Goal: Task Accomplishment & Management: Use online tool/utility

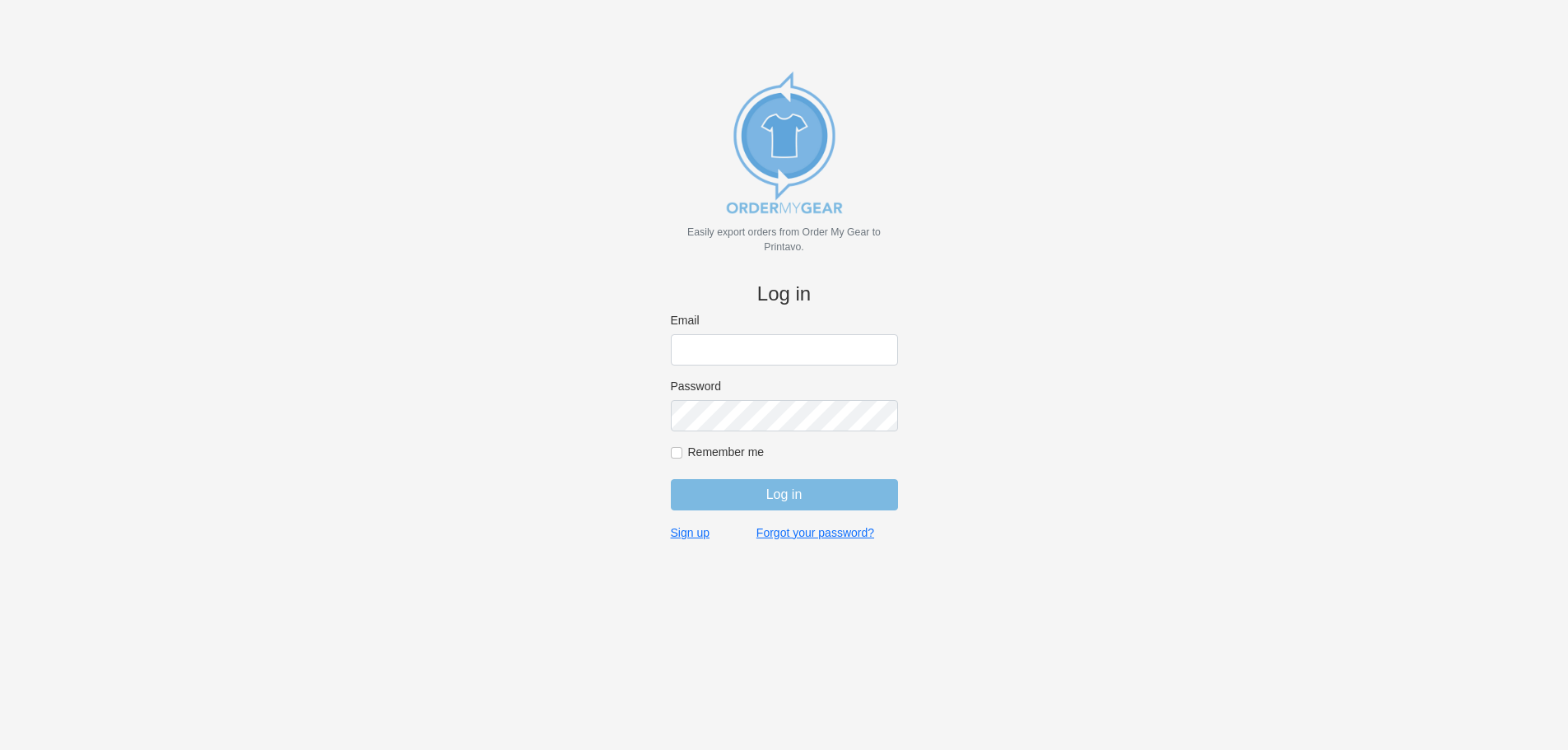
type input "[PERSON_NAME][EMAIL_ADDRESS][DOMAIN_NAME]"
click at [831, 500] on input "Log in" at bounding box center [784, 495] width 227 height 31
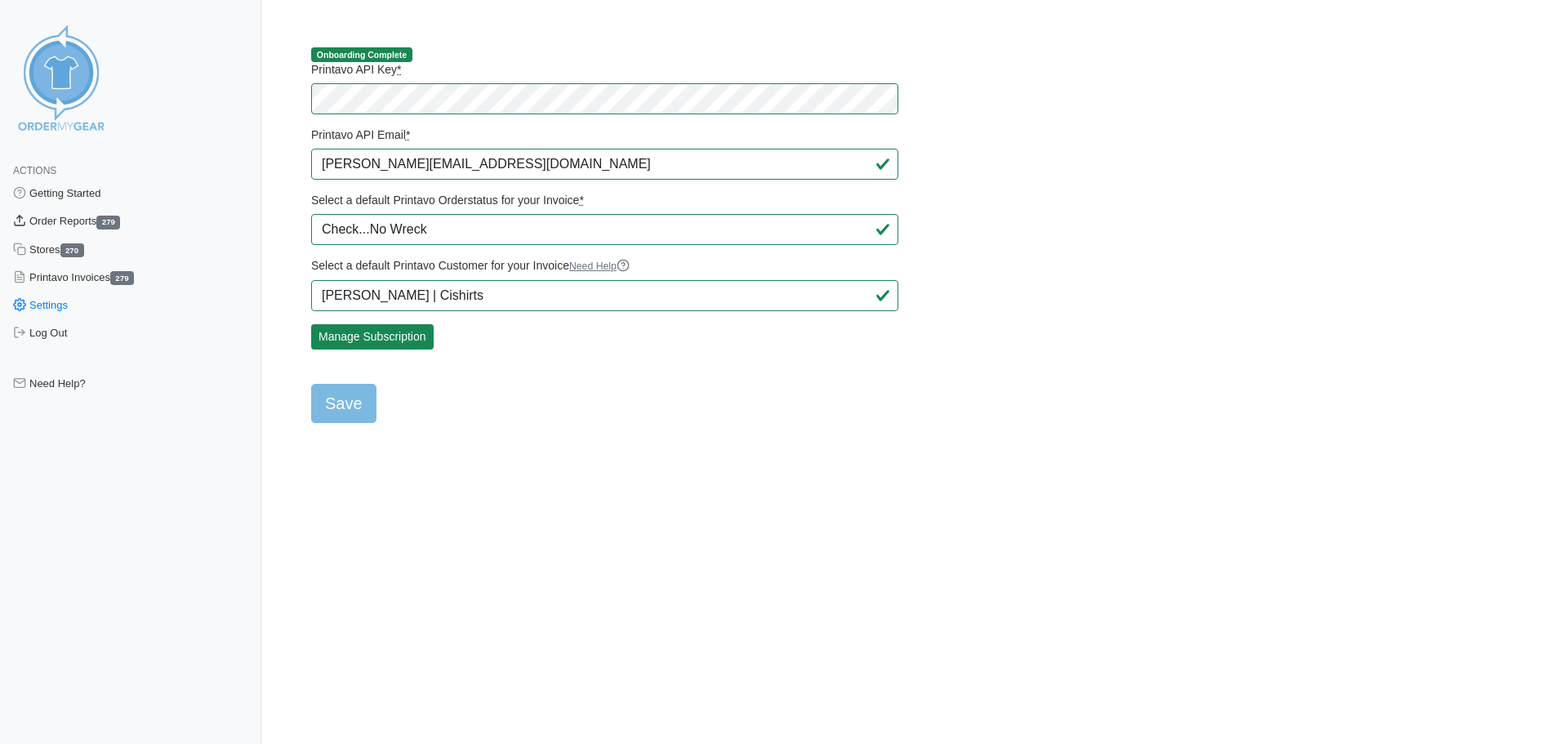
click at [59, 224] on link "Order Reports 279" at bounding box center [130, 221] width 262 height 28
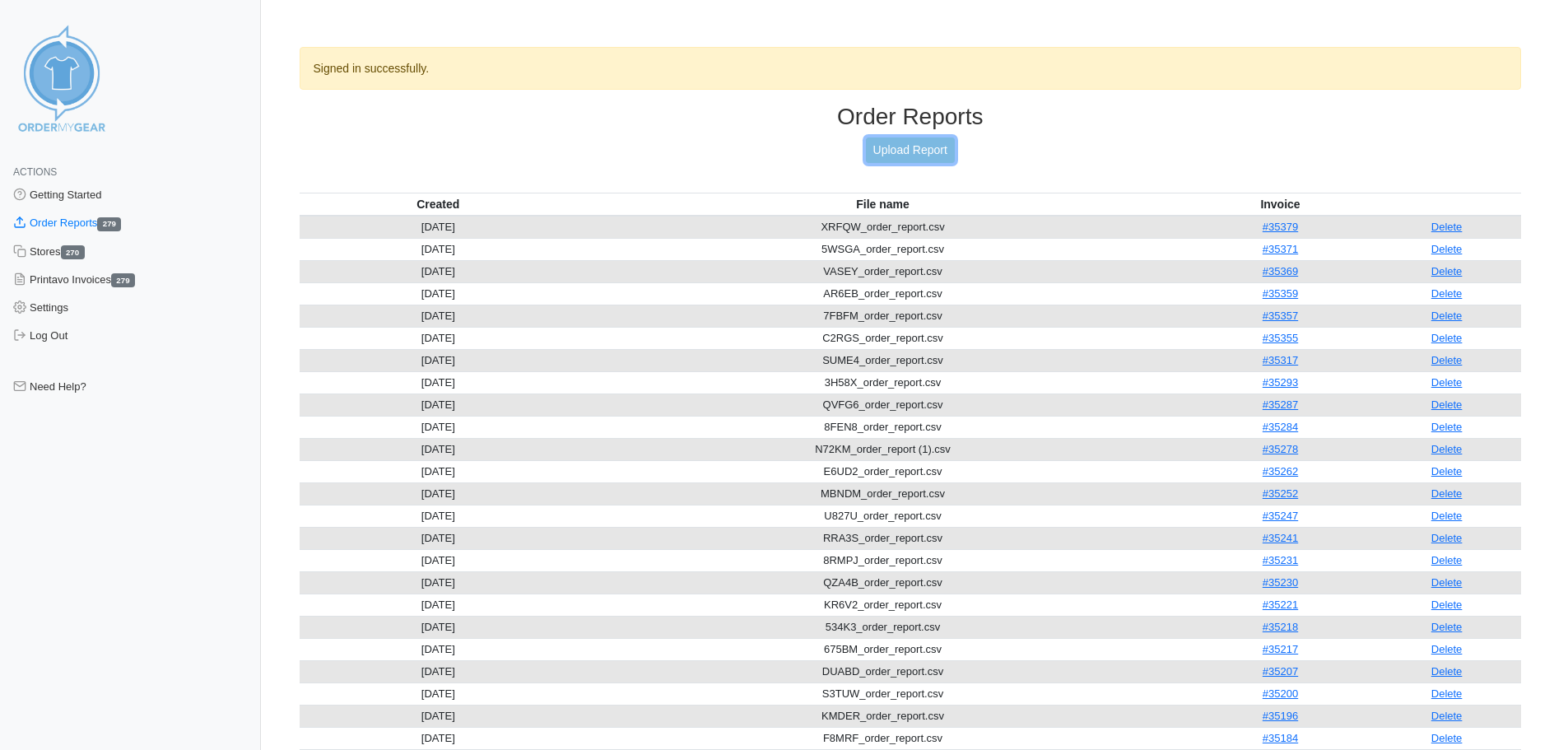
click at [910, 153] on link "Upload Report" at bounding box center [911, 150] width 89 height 26
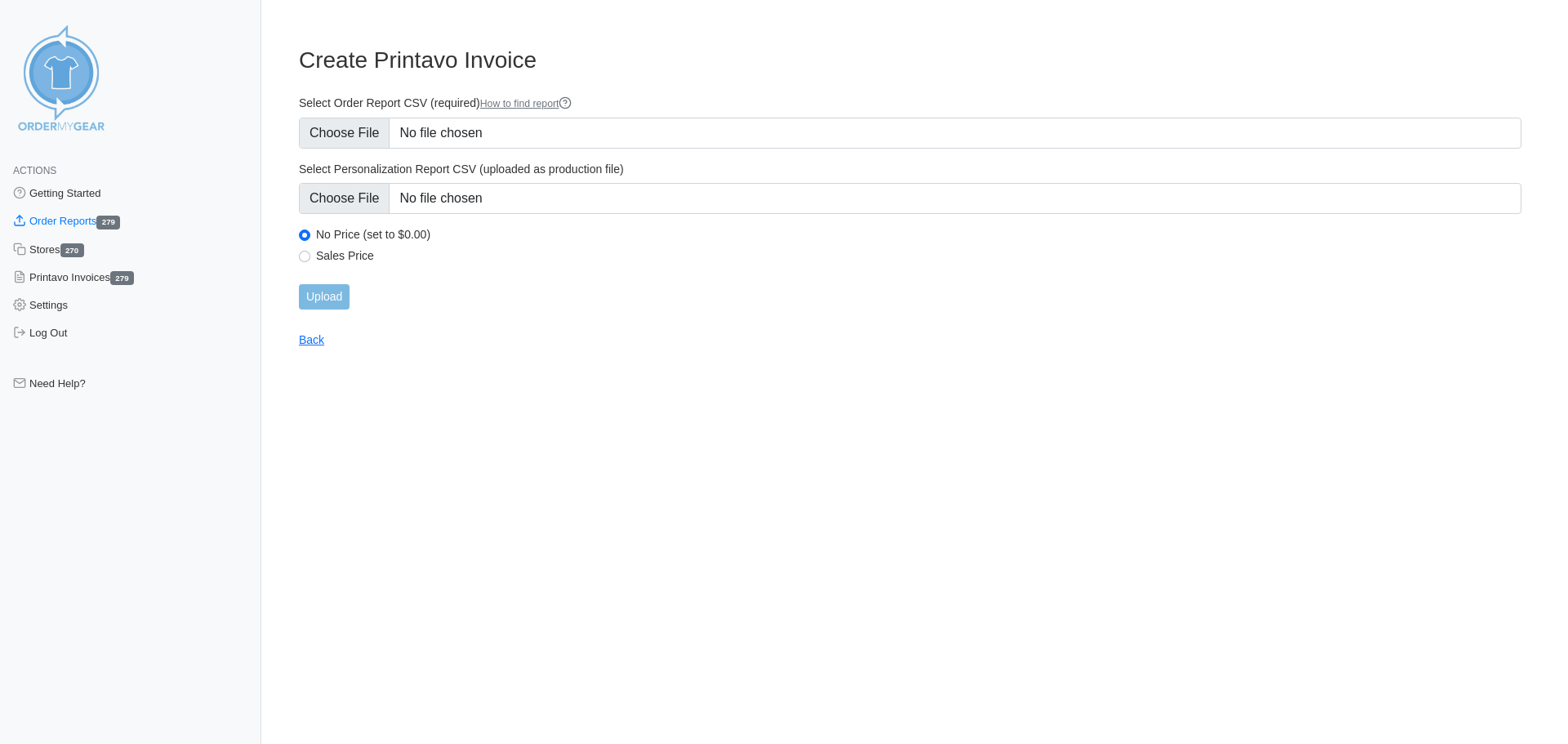
type input "C:\fakepath\G59EC_order_report.csv"
click at [327, 302] on input "Upload" at bounding box center [325, 297] width 51 height 25
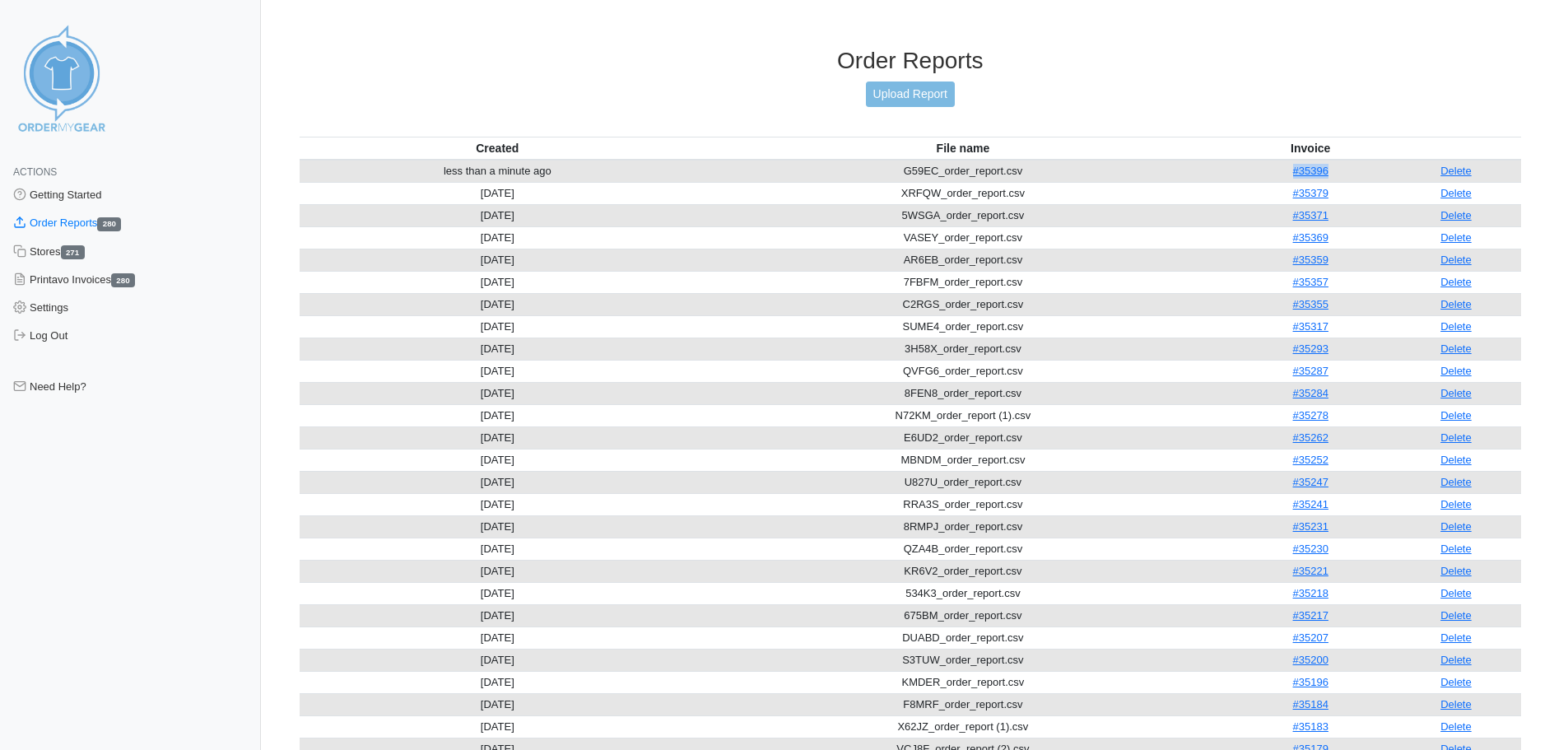
drag, startPoint x: 0, startPoint y: 0, endPoint x: 1251, endPoint y: 166, distance: 1262.0
click at [1251, 166] on td "#35396" at bounding box center [1311, 171] width 160 height 23
copy link "#35396"
drag, startPoint x: 1463, startPoint y: 174, endPoint x: 851, endPoint y: 111, distance: 615.2
click at [1463, 174] on link "Delete" at bounding box center [1456, 170] width 31 height 12
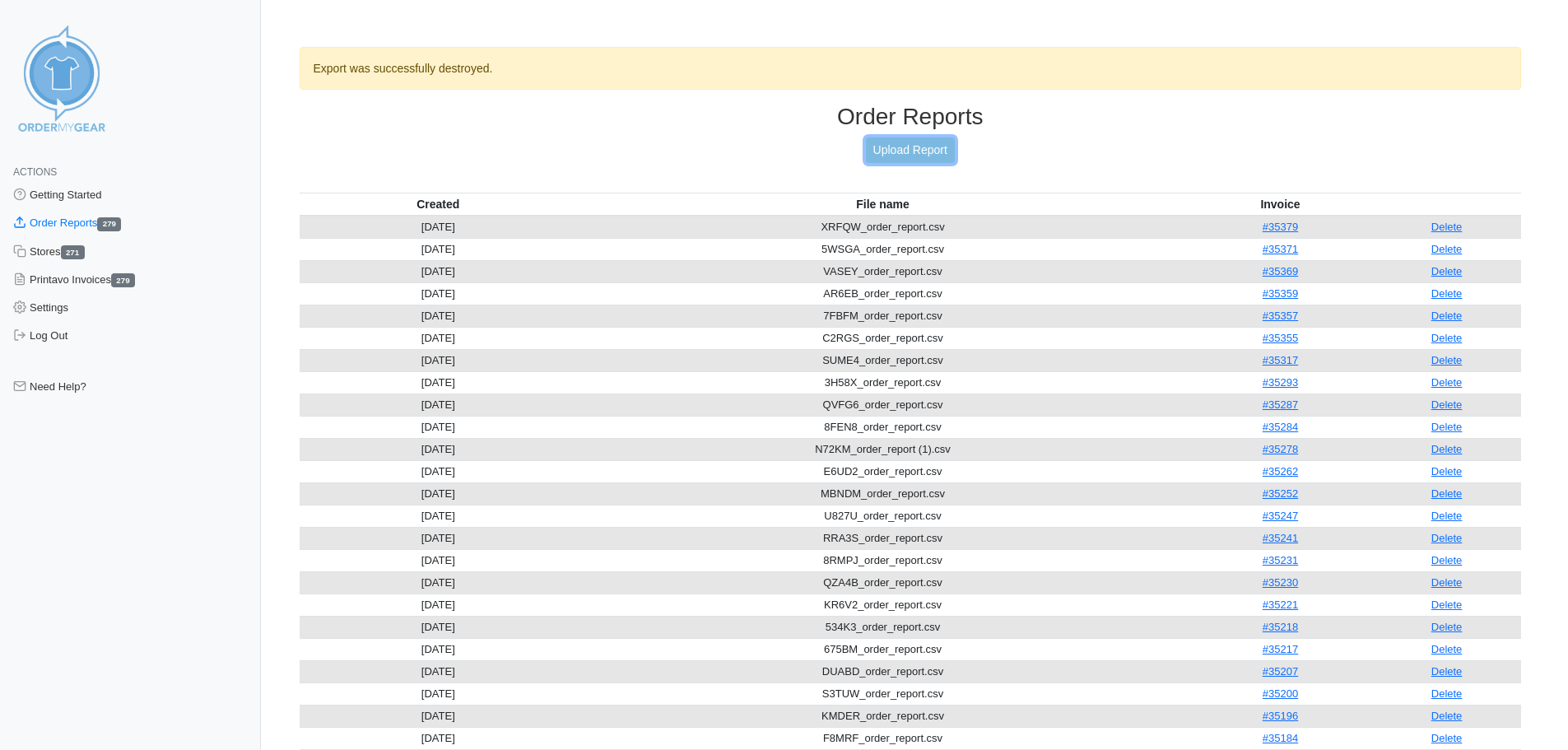
click at [893, 145] on link "Upload Report" at bounding box center [911, 150] width 89 height 26
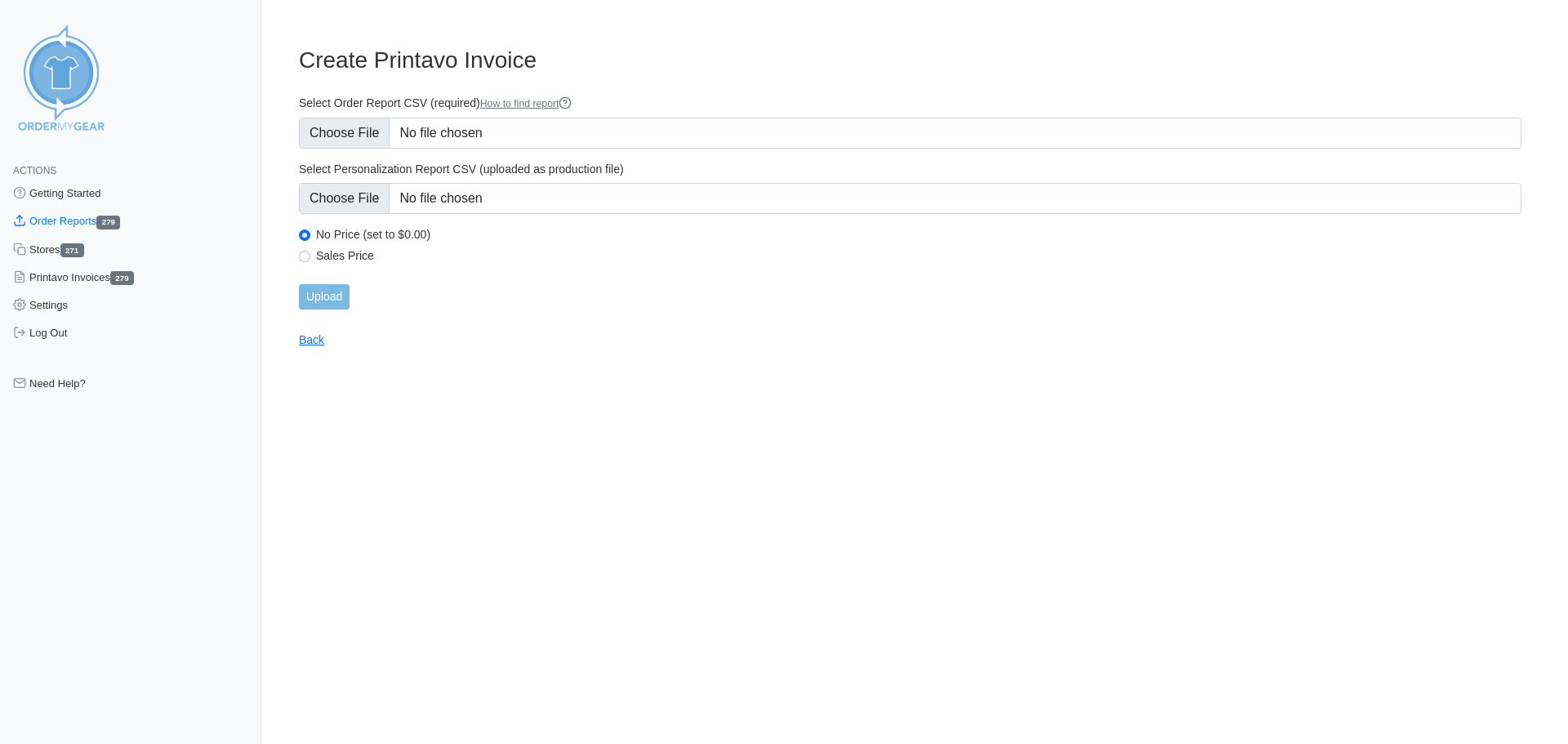
type input "C:\fakepath\G59EC_order_report.csv"
click at [335, 302] on input "Upload" at bounding box center [325, 297] width 51 height 25
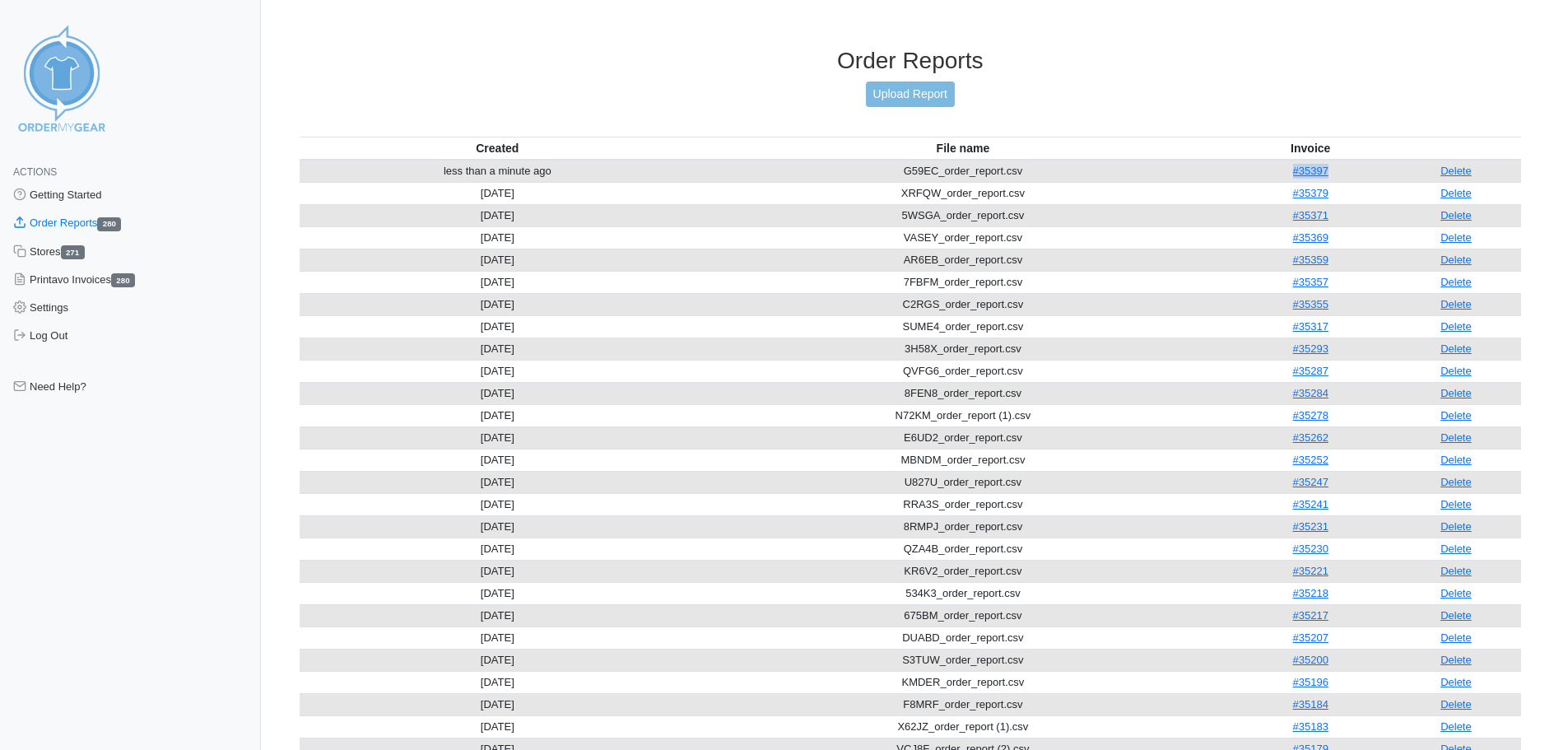
drag, startPoint x: 1356, startPoint y: 174, endPoint x: 1257, endPoint y: 170, distance: 99.1
click at [1257, 170] on td "#35397" at bounding box center [1311, 171] width 160 height 23
copy link "#35397"
drag, startPoint x: 924, startPoint y: 90, endPoint x: 925, endPoint y: 98, distance: 8.1
click at [924, 90] on link "Upload Report" at bounding box center [911, 94] width 89 height 26
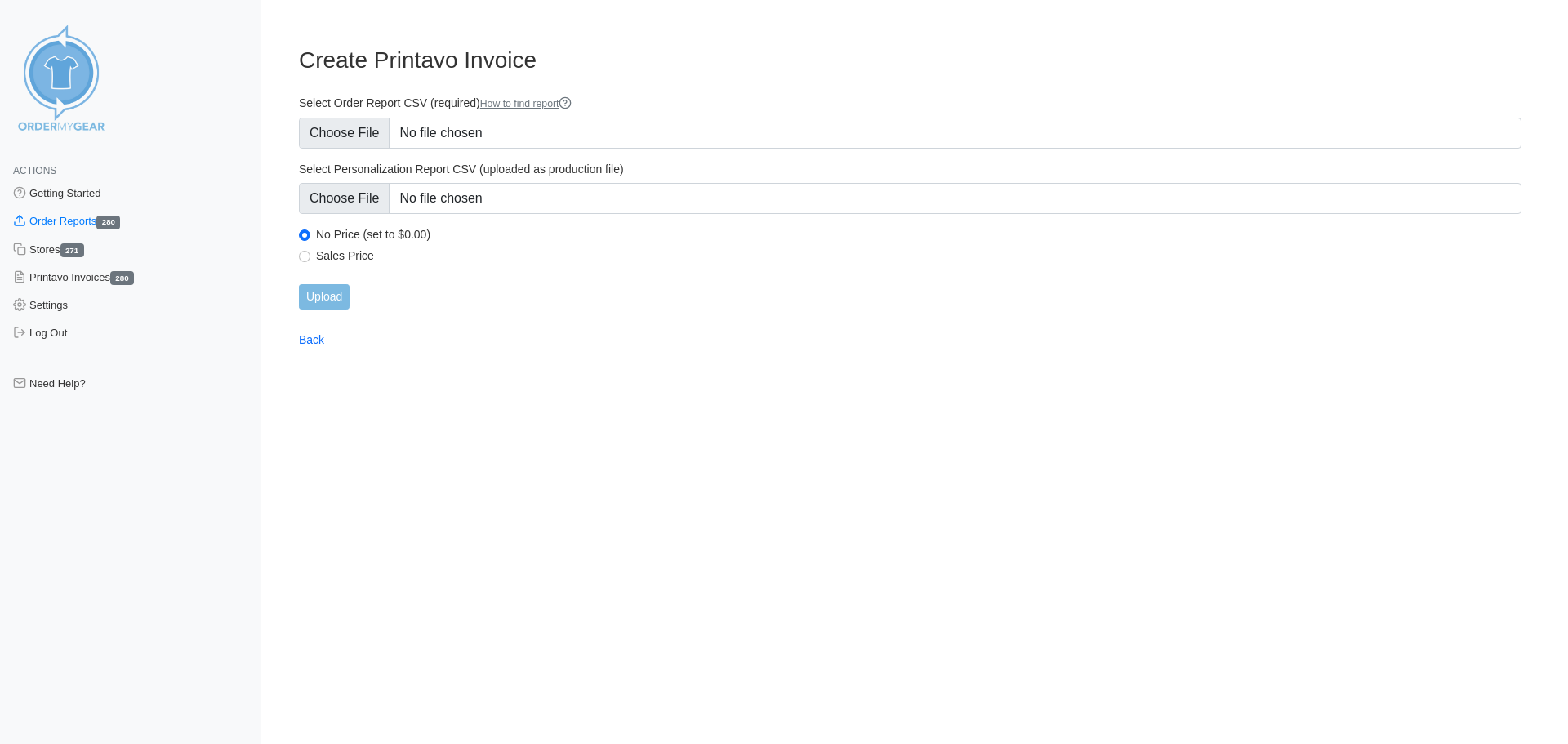
type input "C:\fakepath\DC8Q9_order_report.csv"
click at [317, 295] on input "Upload" at bounding box center [325, 297] width 51 height 25
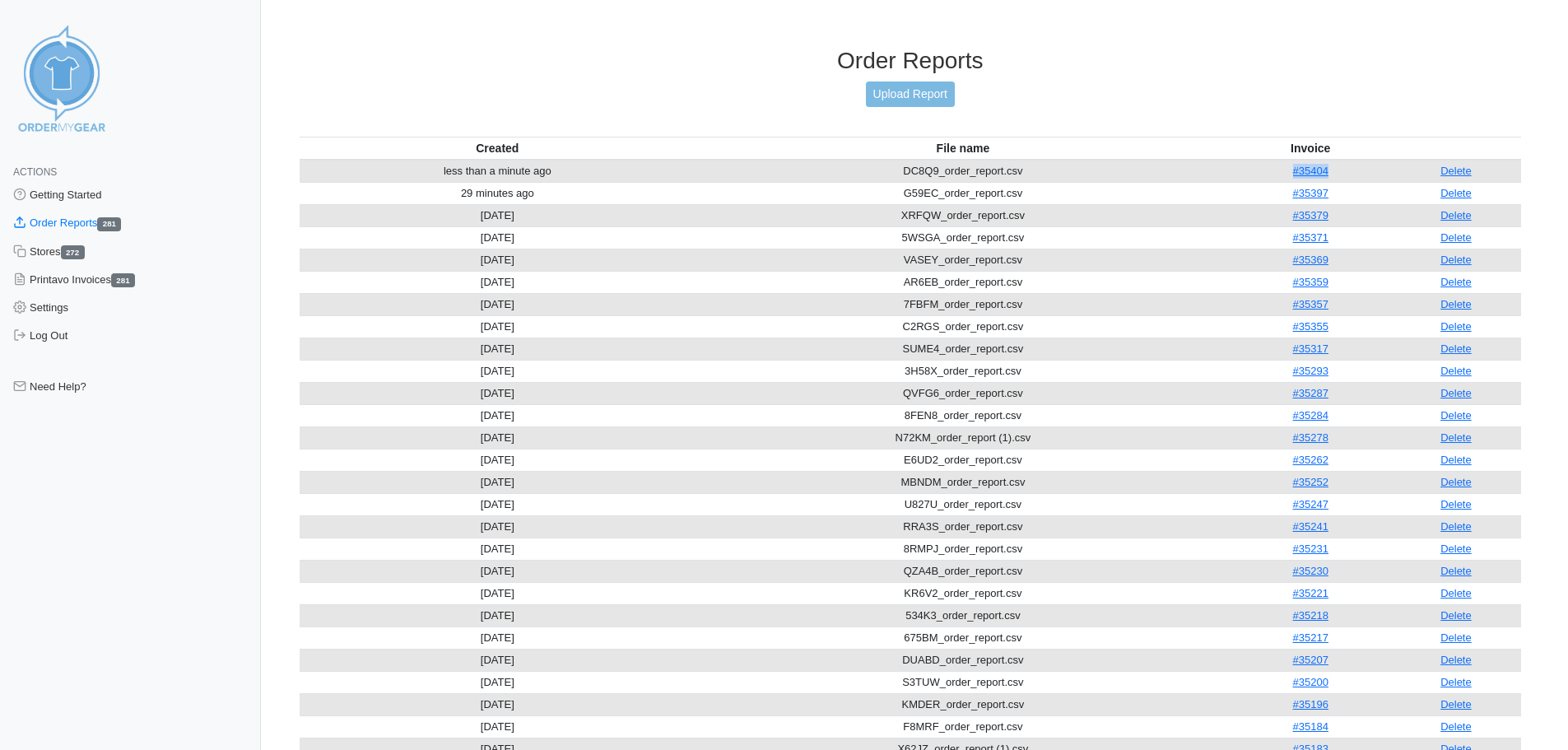
drag, startPoint x: 1353, startPoint y: 167, endPoint x: 1280, endPoint y: 179, distance: 74.0
click at [1280, 179] on td "#35404" at bounding box center [1311, 171] width 160 height 23
copy link "#35404"
